Goal: Information Seeking & Learning: Learn about a topic

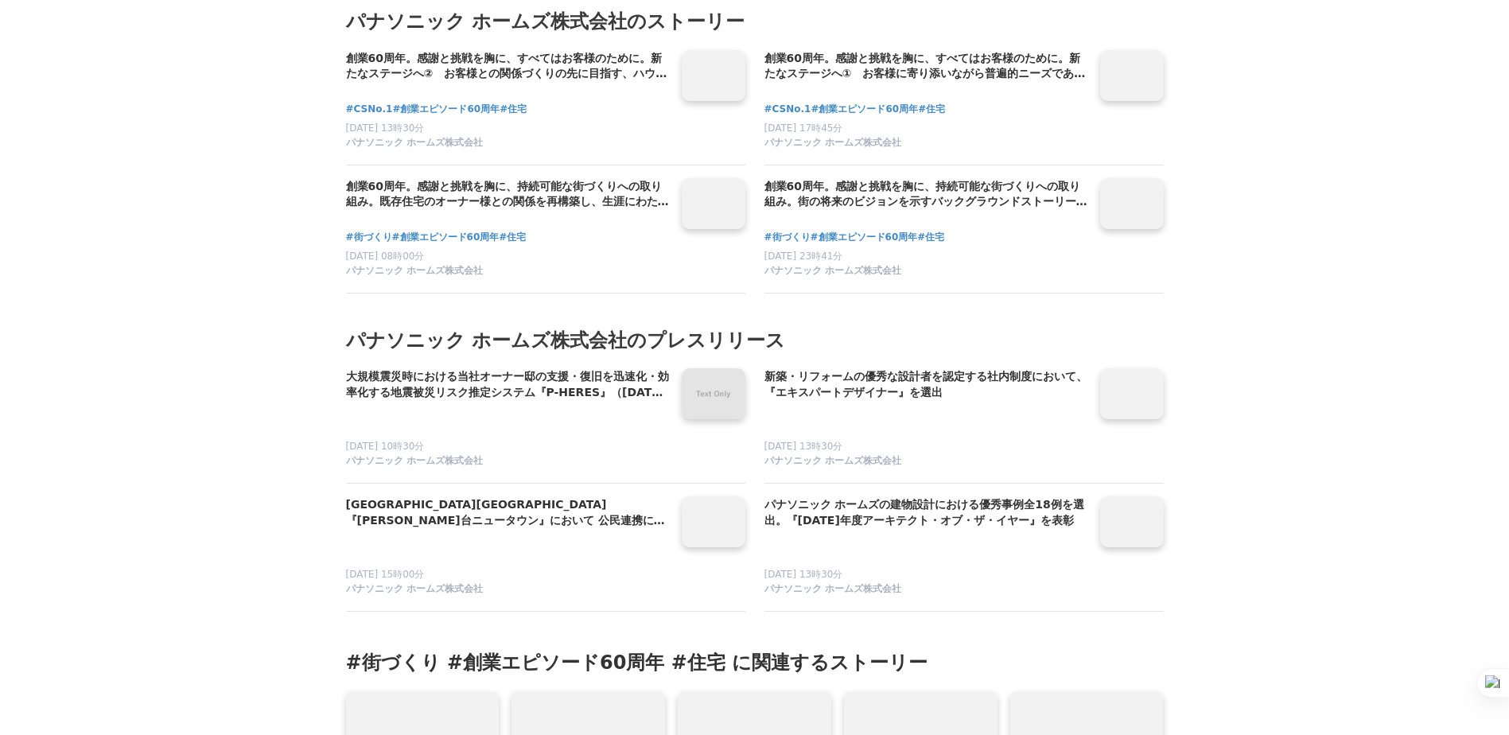
scroll to position [11034, 0]
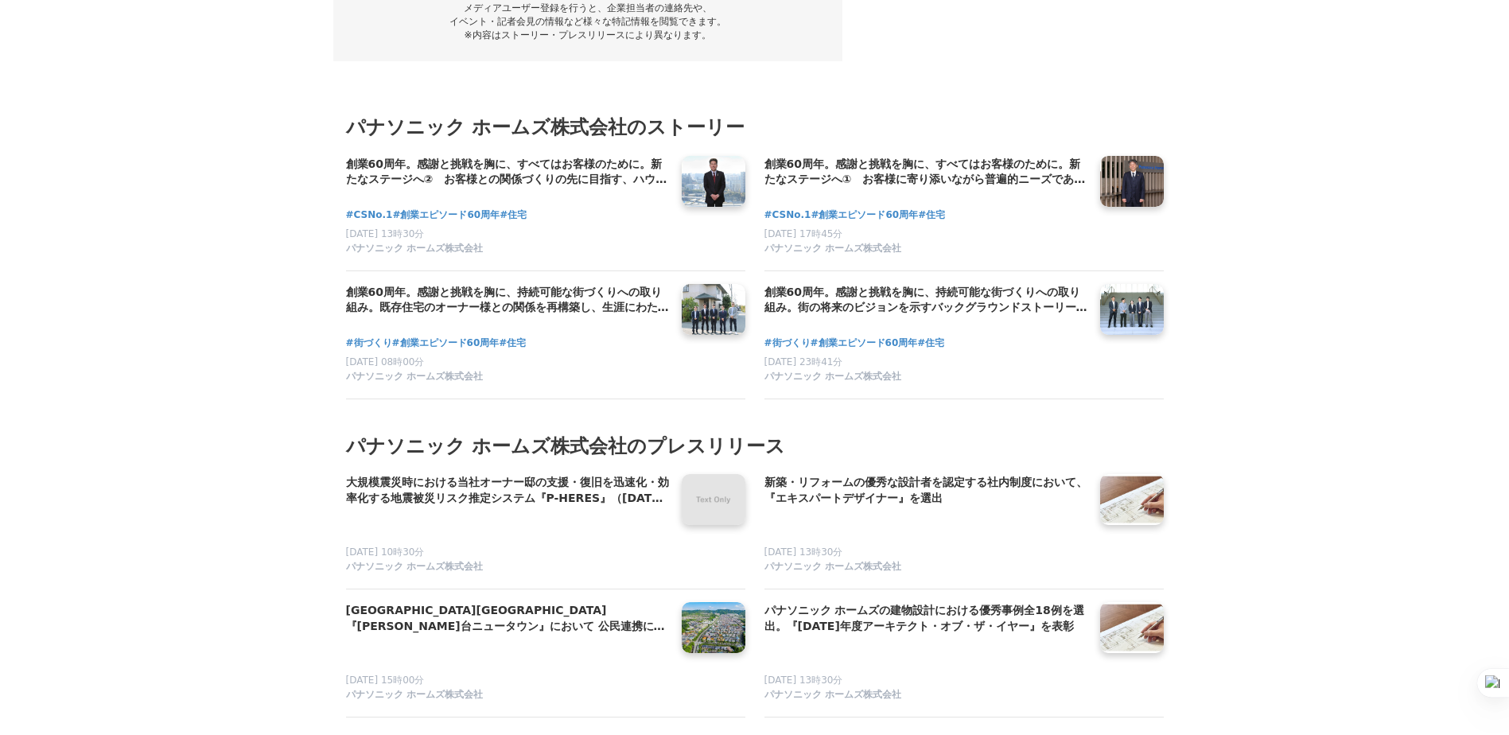
scroll to position [10821, 0]
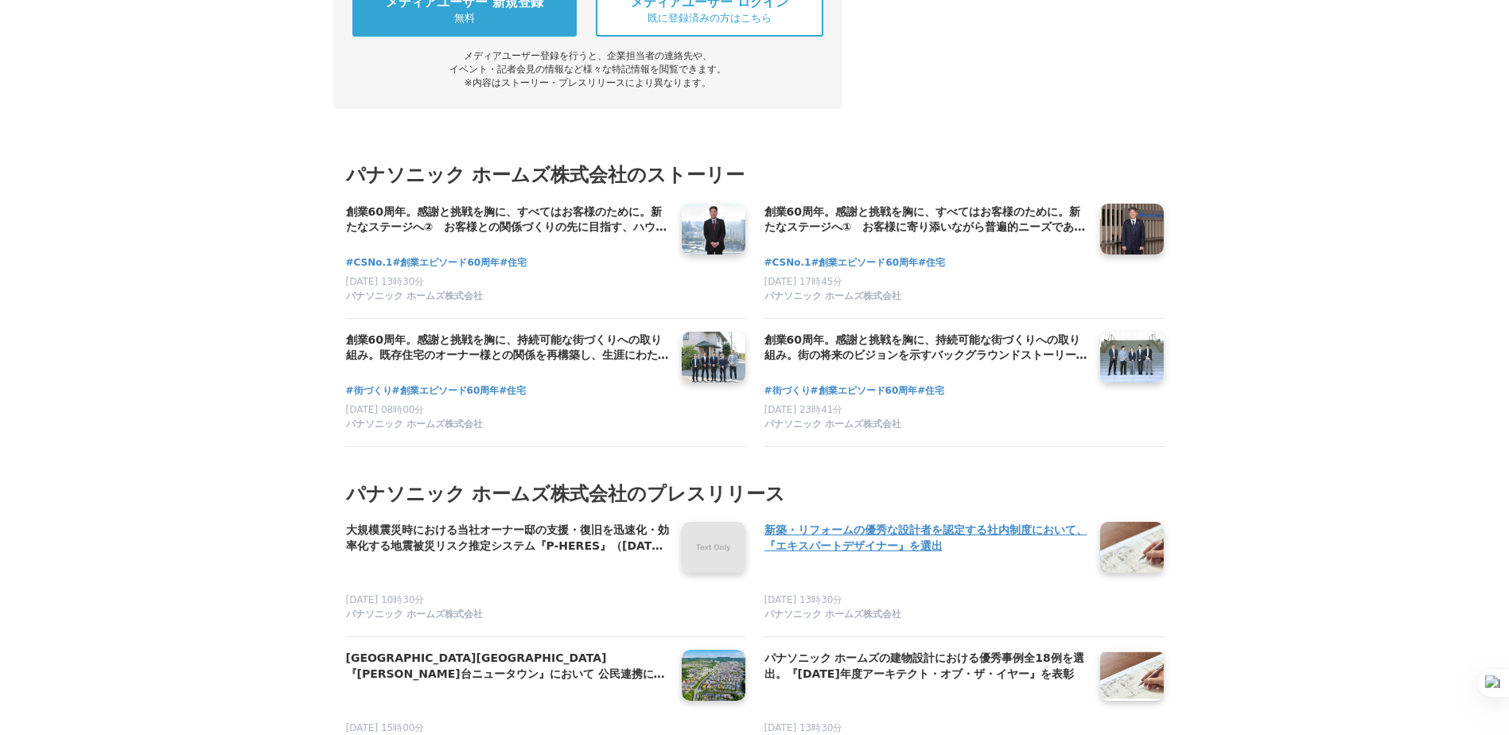
click at [831, 522] on h4 "新築・リフォームの優秀な設計者を認定する社内制度において、『エキスパートデザイナー』を選出" at bounding box center [926, 538] width 323 height 33
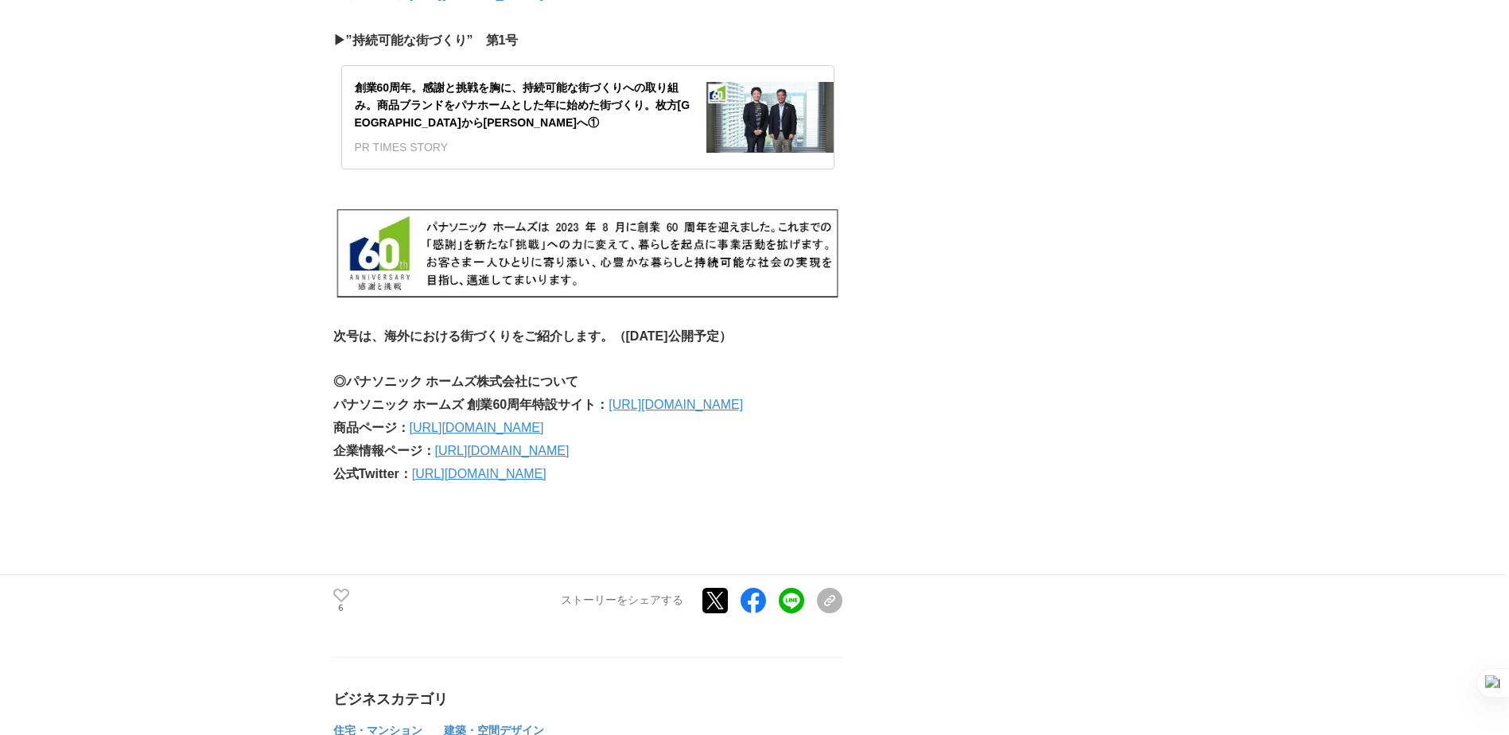
scroll to position [9761, 0]
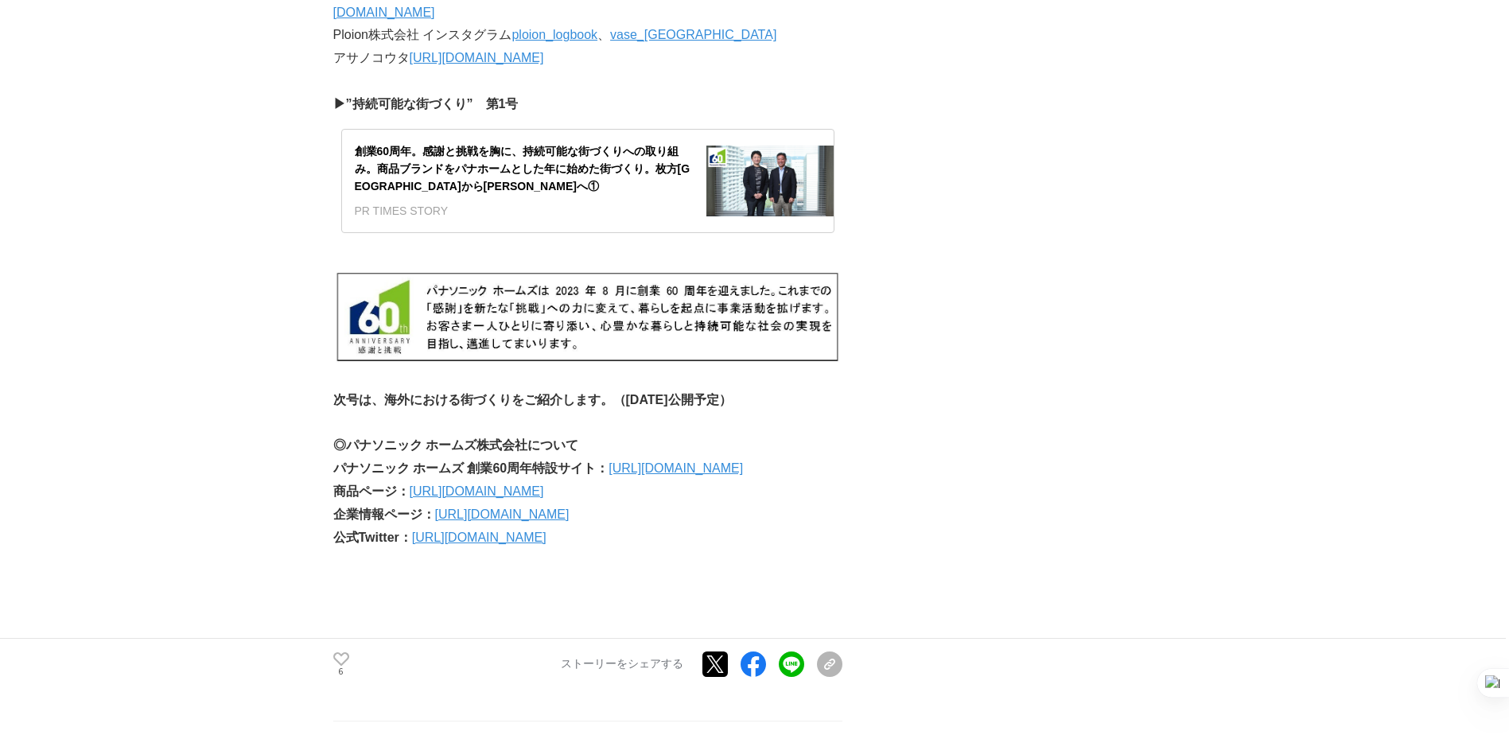
click at [502, 508] on link "[URL][DOMAIN_NAME]" at bounding box center [502, 515] width 134 height 14
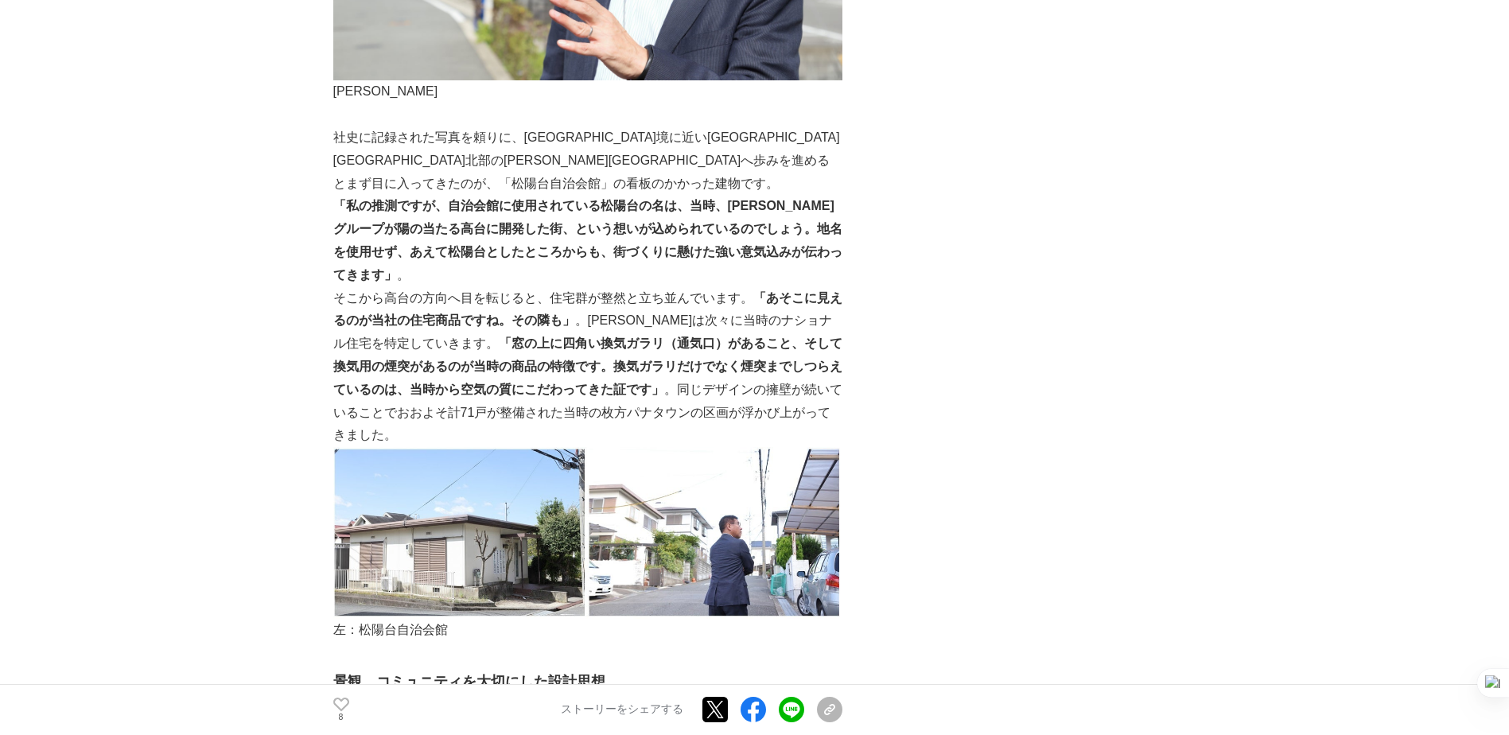
scroll to position [1273, 0]
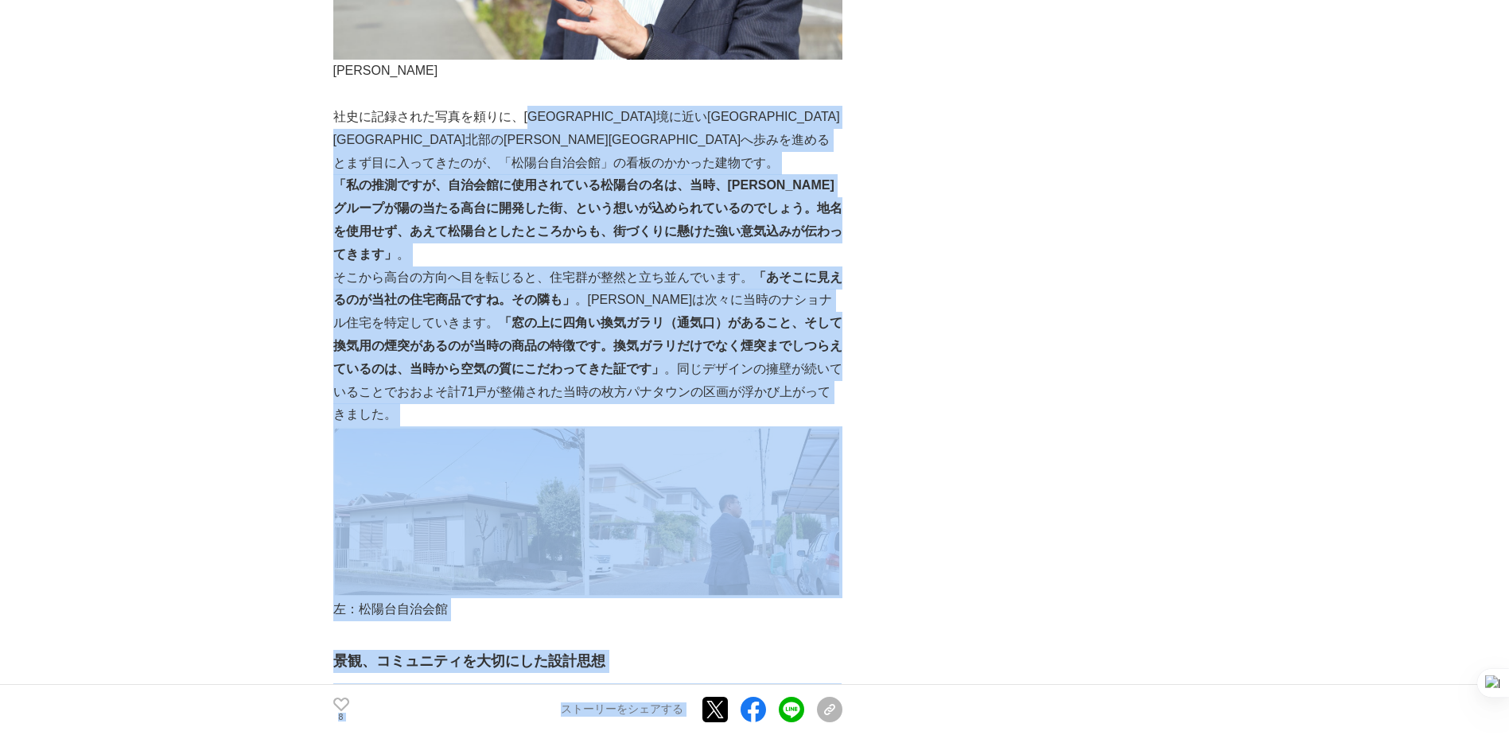
drag, startPoint x: 536, startPoint y: 95, endPoint x: 853, endPoint y: 313, distance: 384.5
drag, startPoint x: 853, startPoint y: 313, endPoint x: 645, endPoint y: 197, distance: 238.3
click at [645, 267] on p "そこから高台の方向へ目を転じると、住宅群が整然と立ち並んでいます。 「あそこに見えるのが当社の住宅商品ですね。その隣も」 。上田は次々に当時のナショナル住宅を…" at bounding box center [587, 347] width 509 height 161
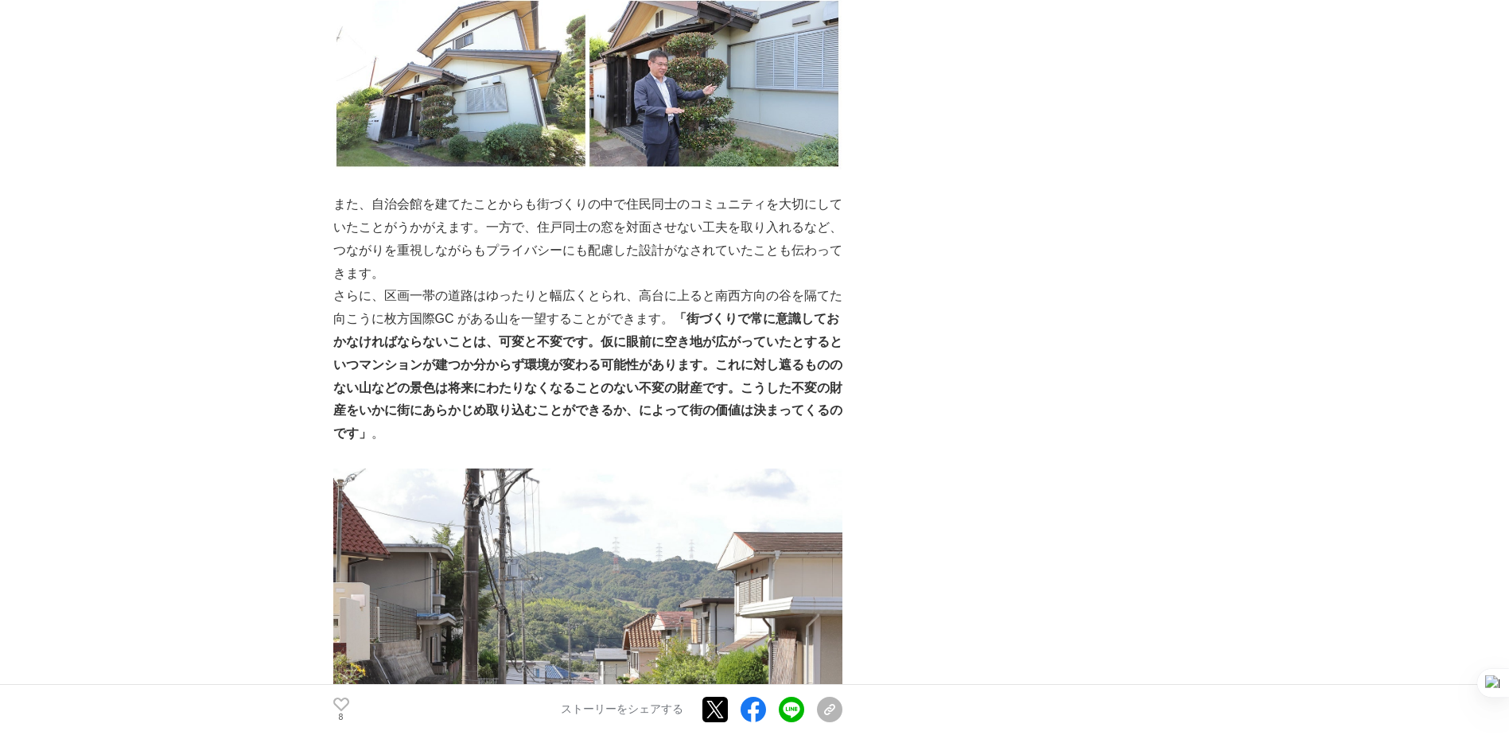
scroll to position [2334, 0]
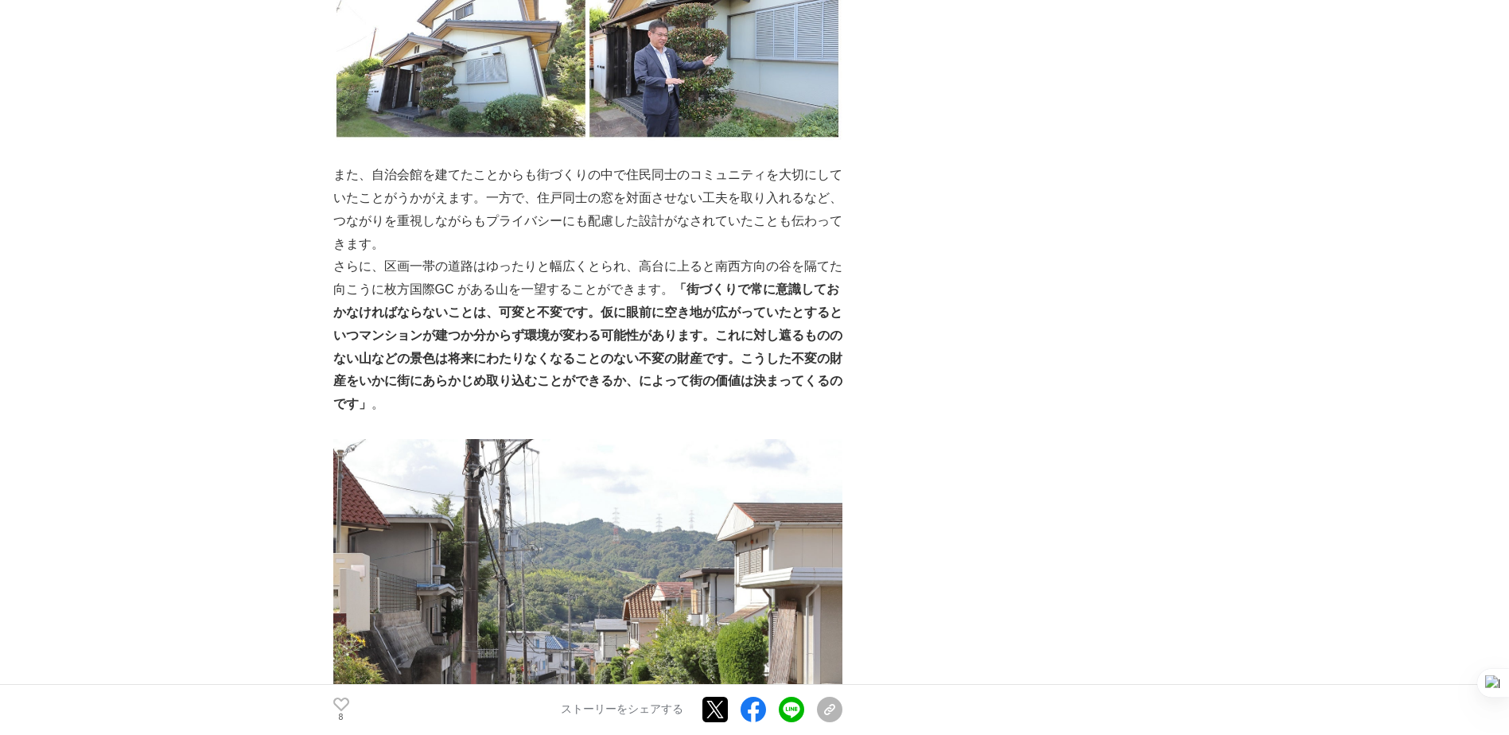
click at [606, 282] on strong "「街づくりで常に意識しておかなければならないことは、可変と不変です。仮に眼前に空き地が広がっていたとするといつマンションが建つか分からず環境が変わる可能性があ…" at bounding box center [587, 346] width 509 height 128
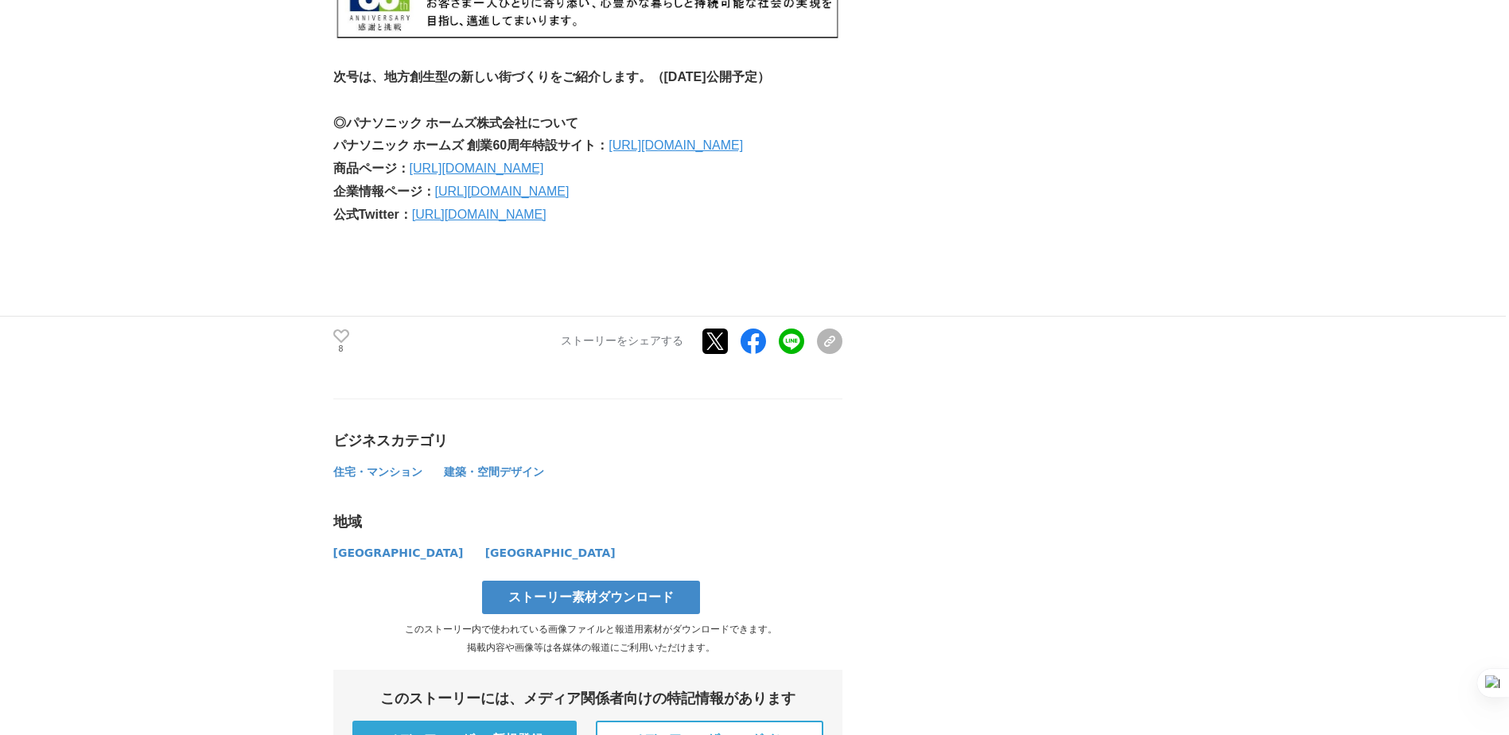
scroll to position [8275, 0]
